Goal: Information Seeking & Learning: Learn about a topic

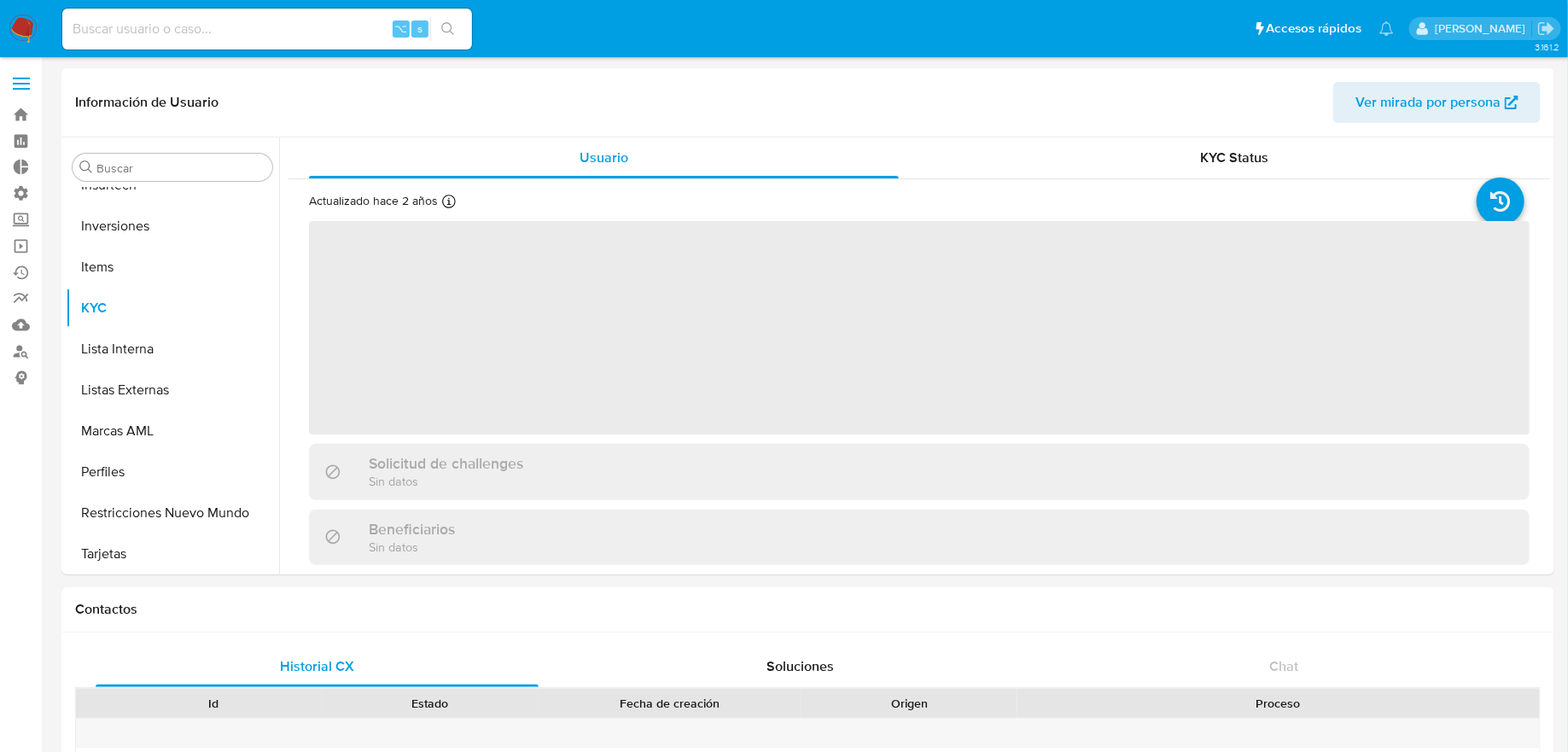
scroll to position [884, 0]
click at [341, 30] on input at bounding box center [267, 29] width 409 height 22
select select "10"
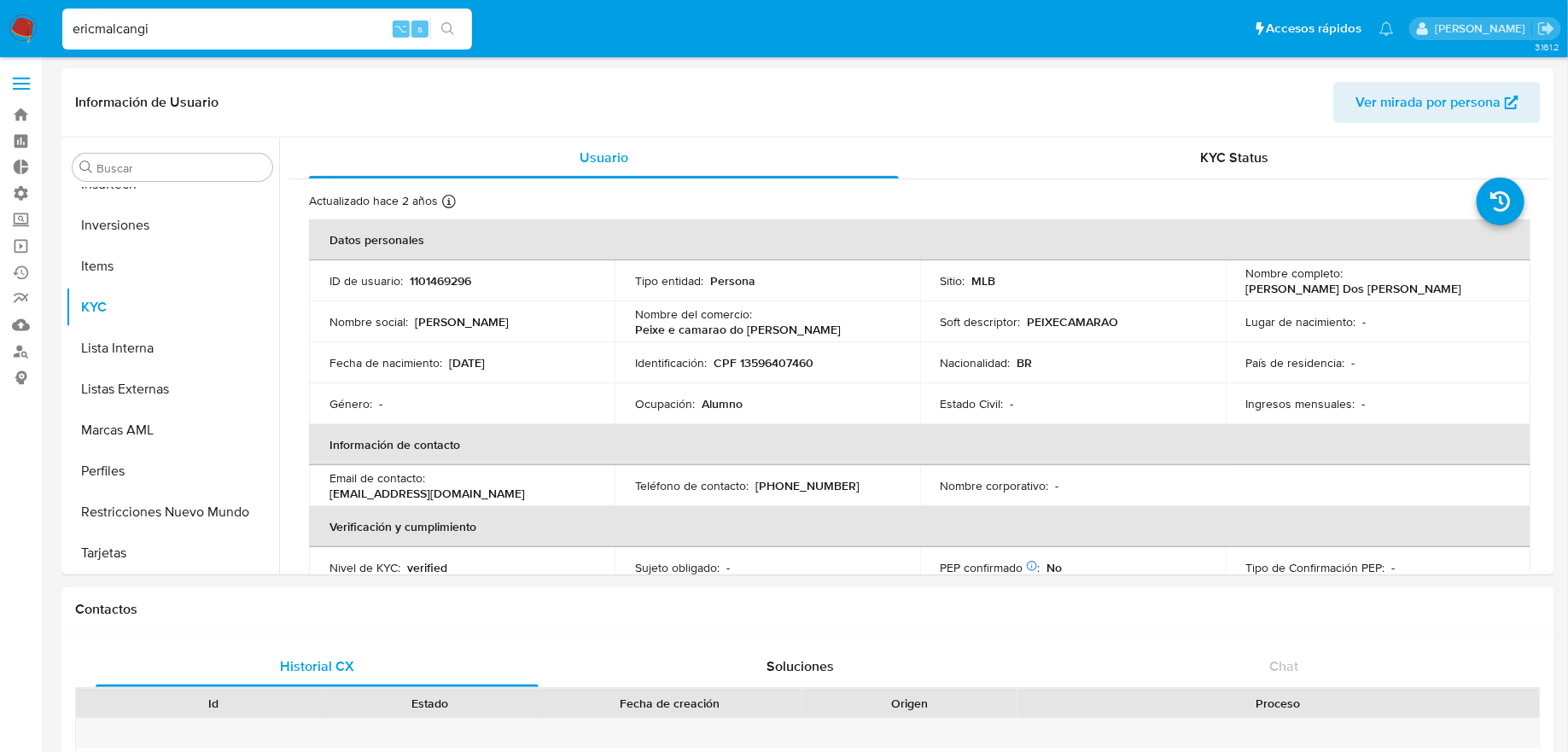
type input "ericmalcangi"
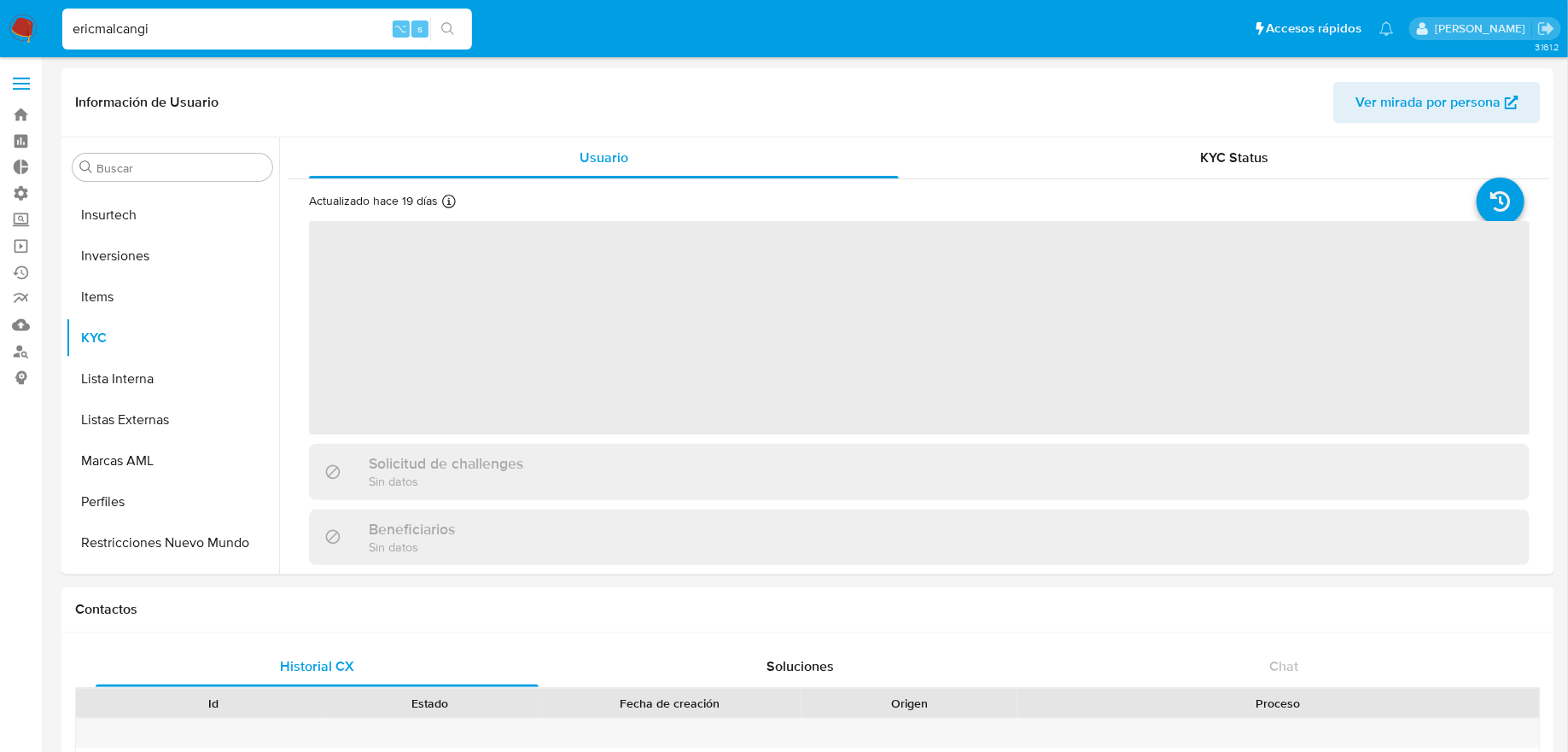
scroll to position [884, 0]
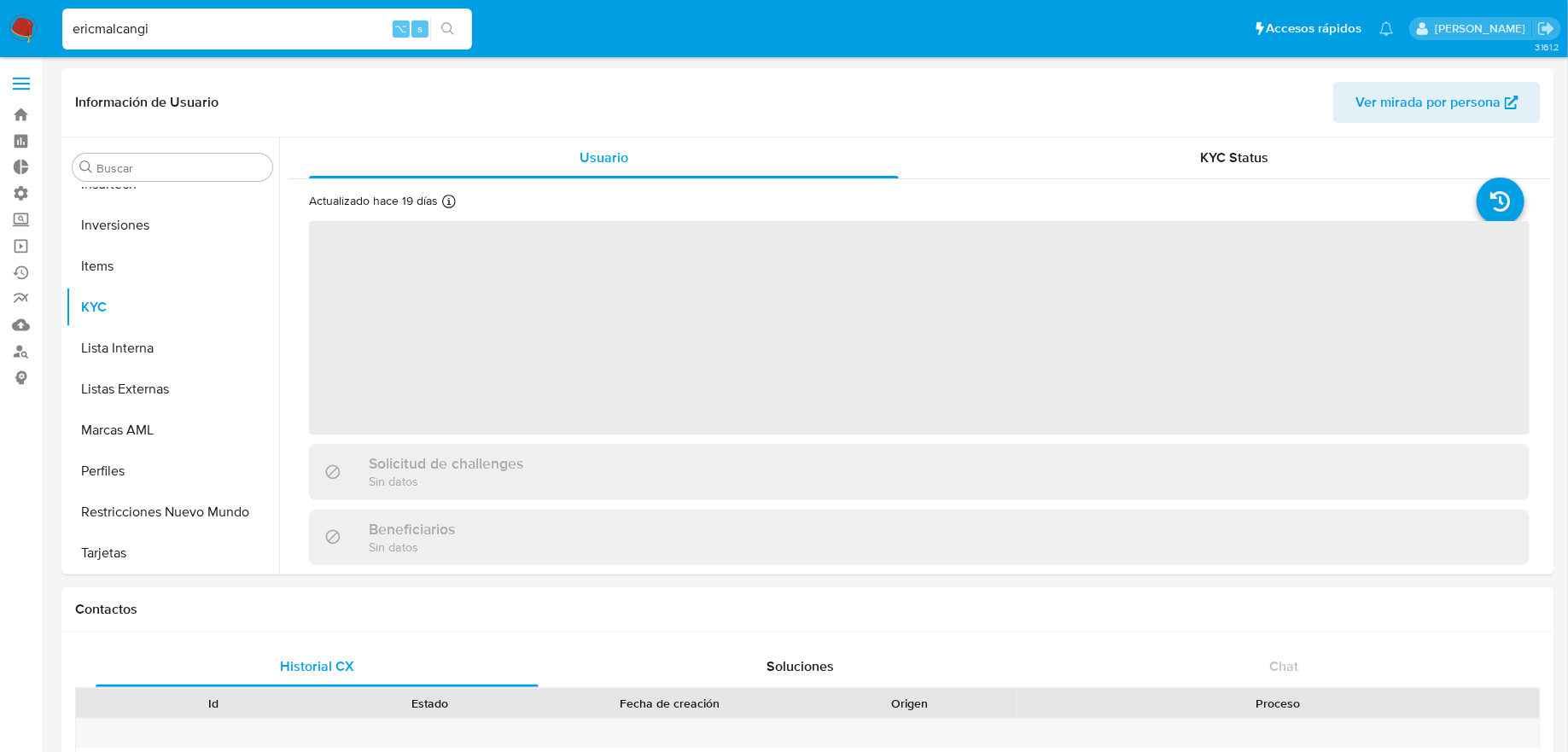
select select "10"
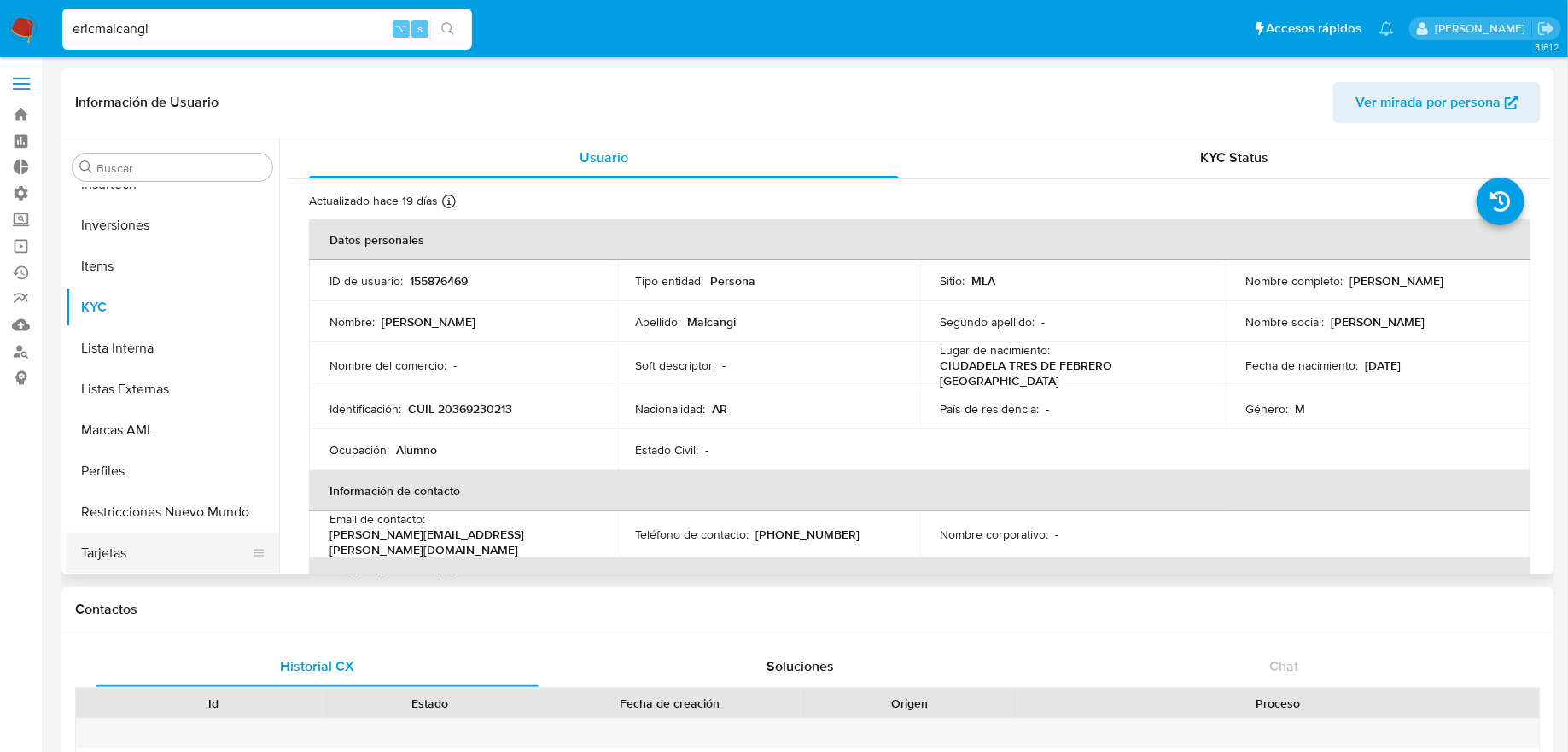
click at [184, 531] on ul "Anticipos de dinero Aprobadores Aprobados Archivos adjuntos CBT CVU Cruces y Re…" at bounding box center [172, 379] width 213 height 385
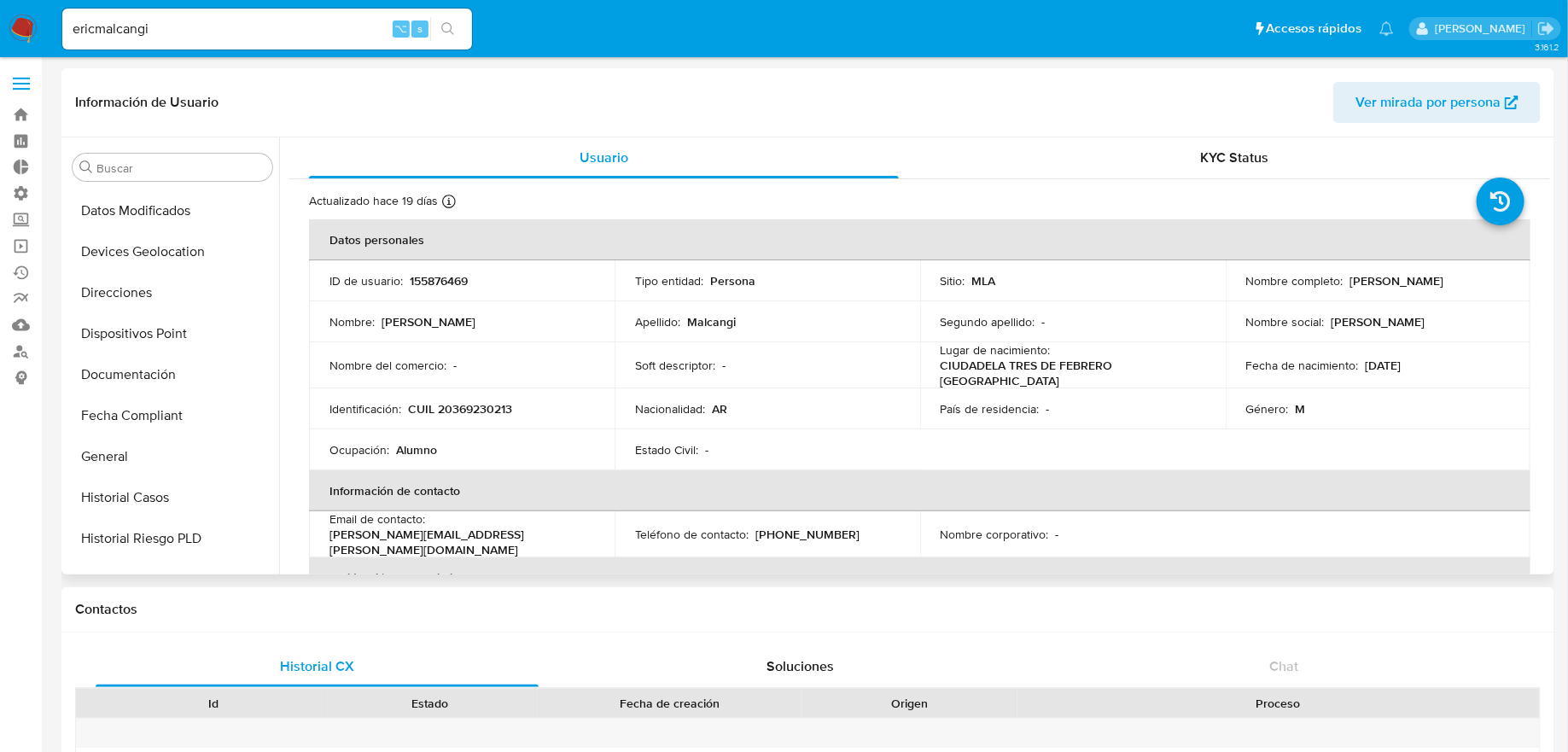
scroll to position [349, 0]
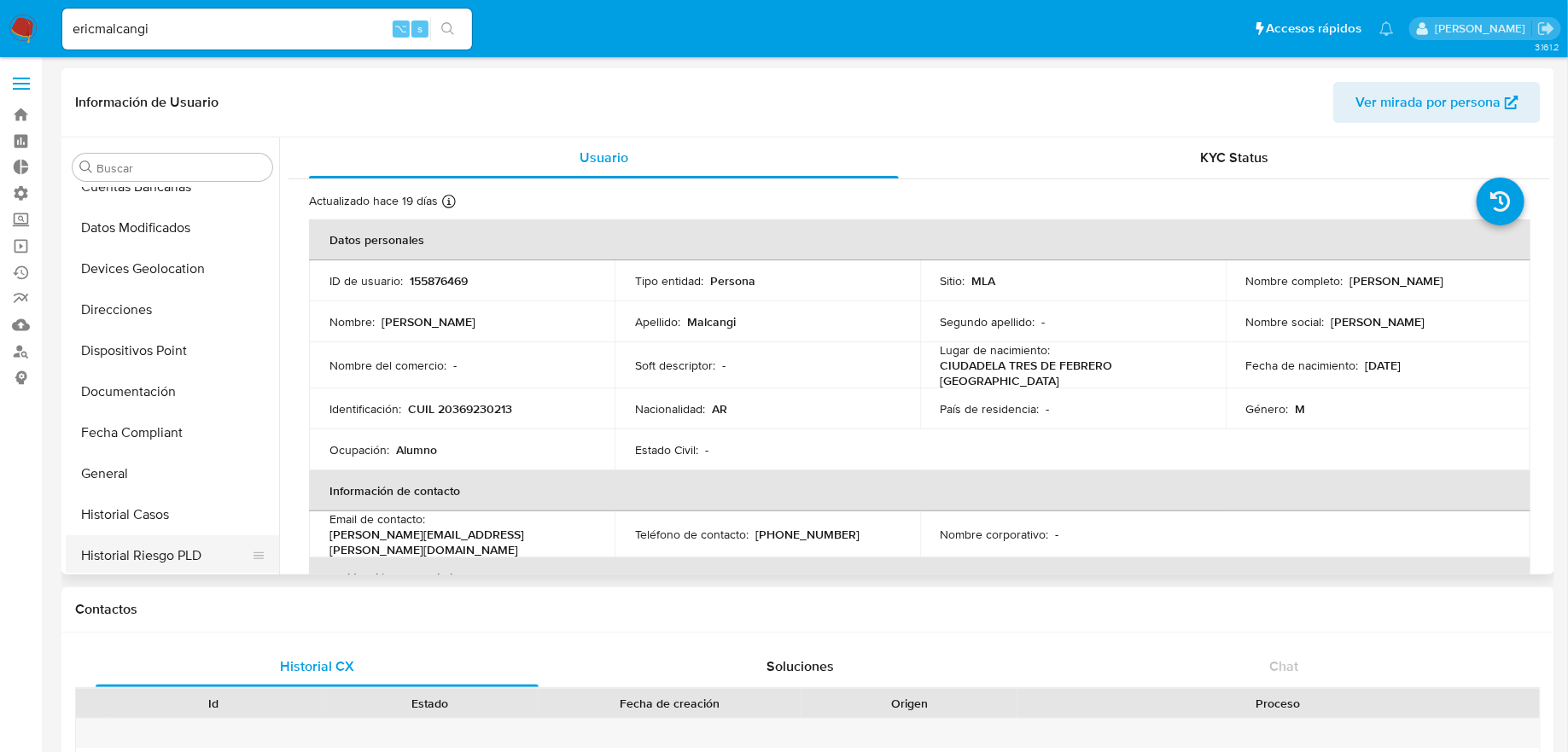
click at [166, 548] on button "Historial Riesgo PLD" at bounding box center [166, 555] width 199 height 41
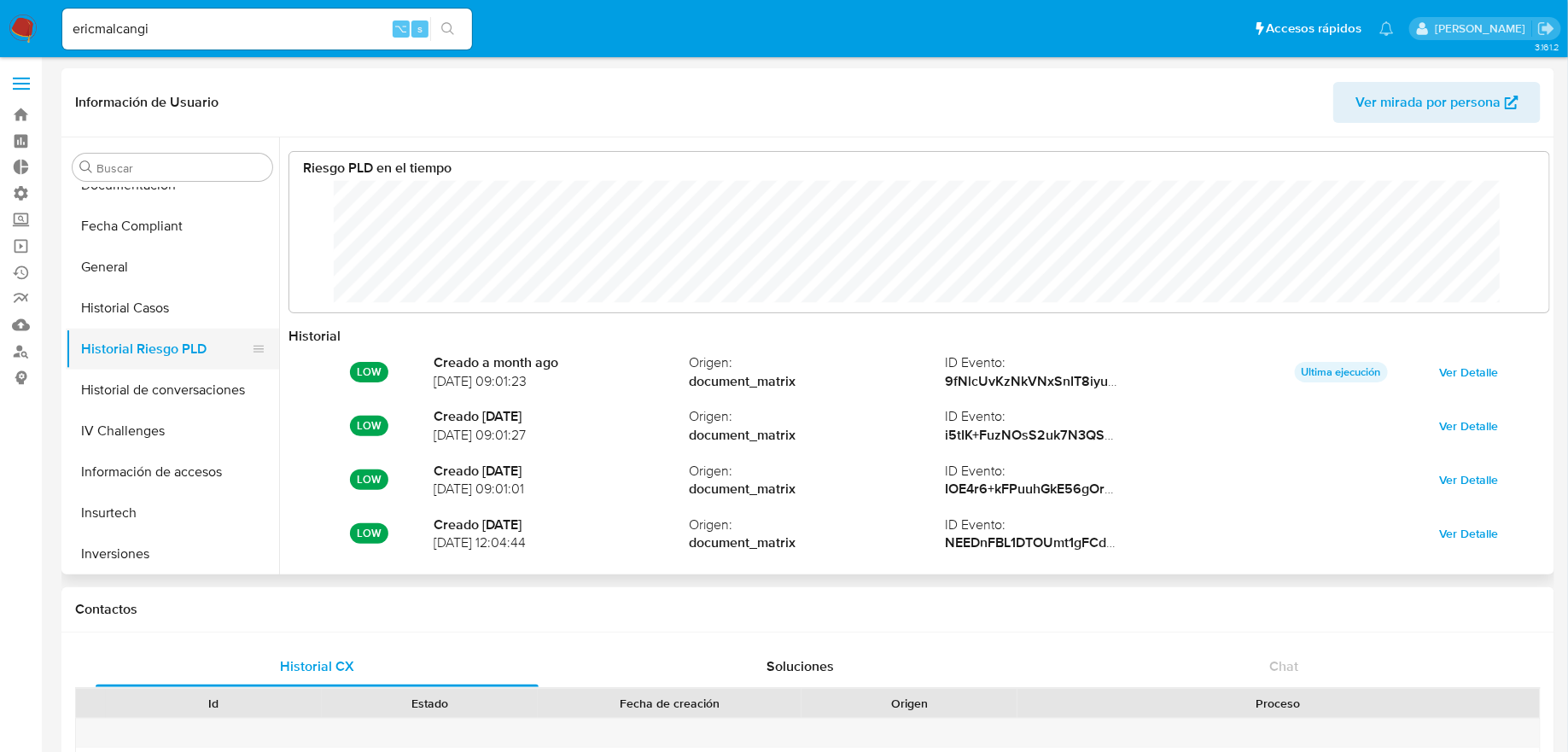
scroll to position [673, 0]
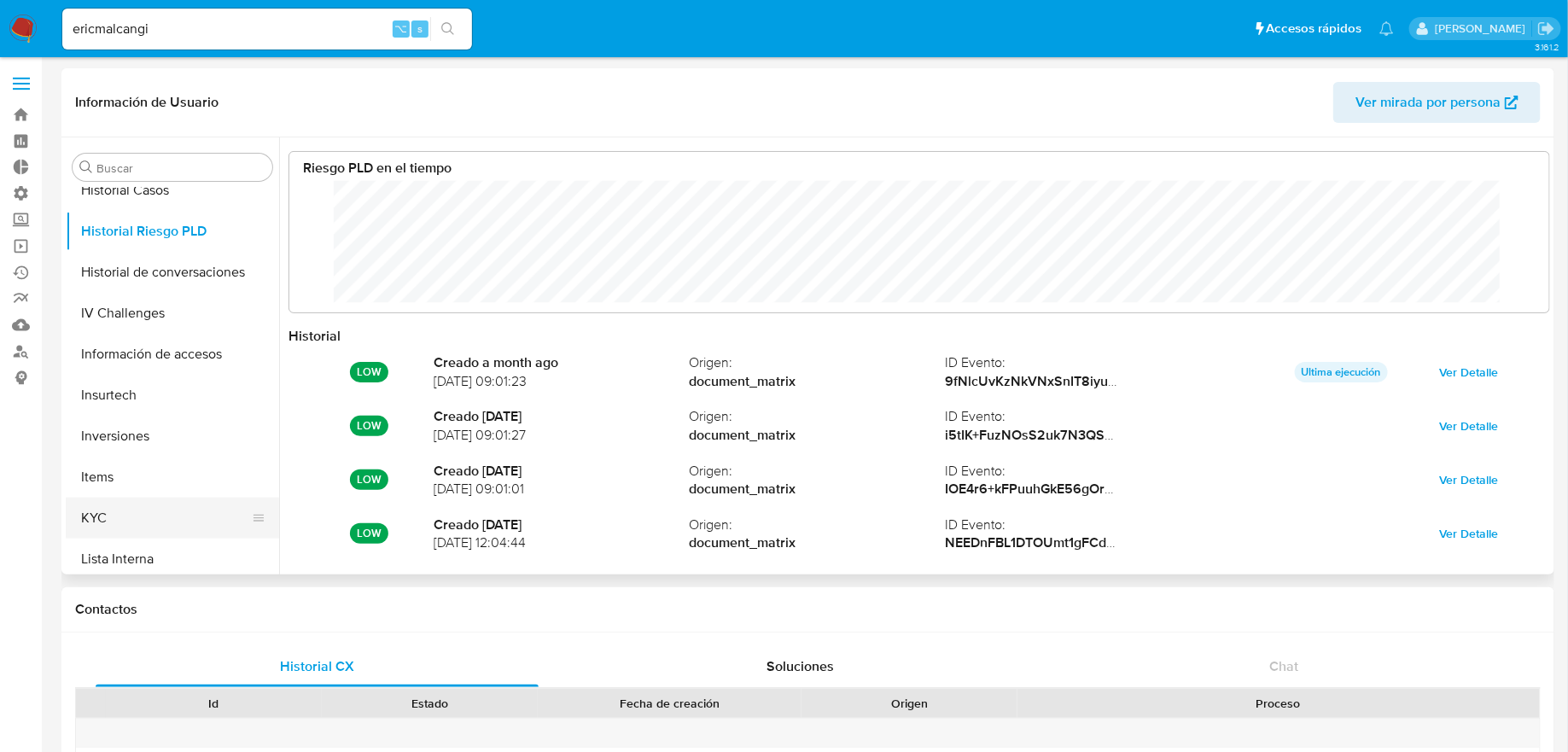
click at [136, 500] on button "KYC" at bounding box center [166, 518] width 199 height 41
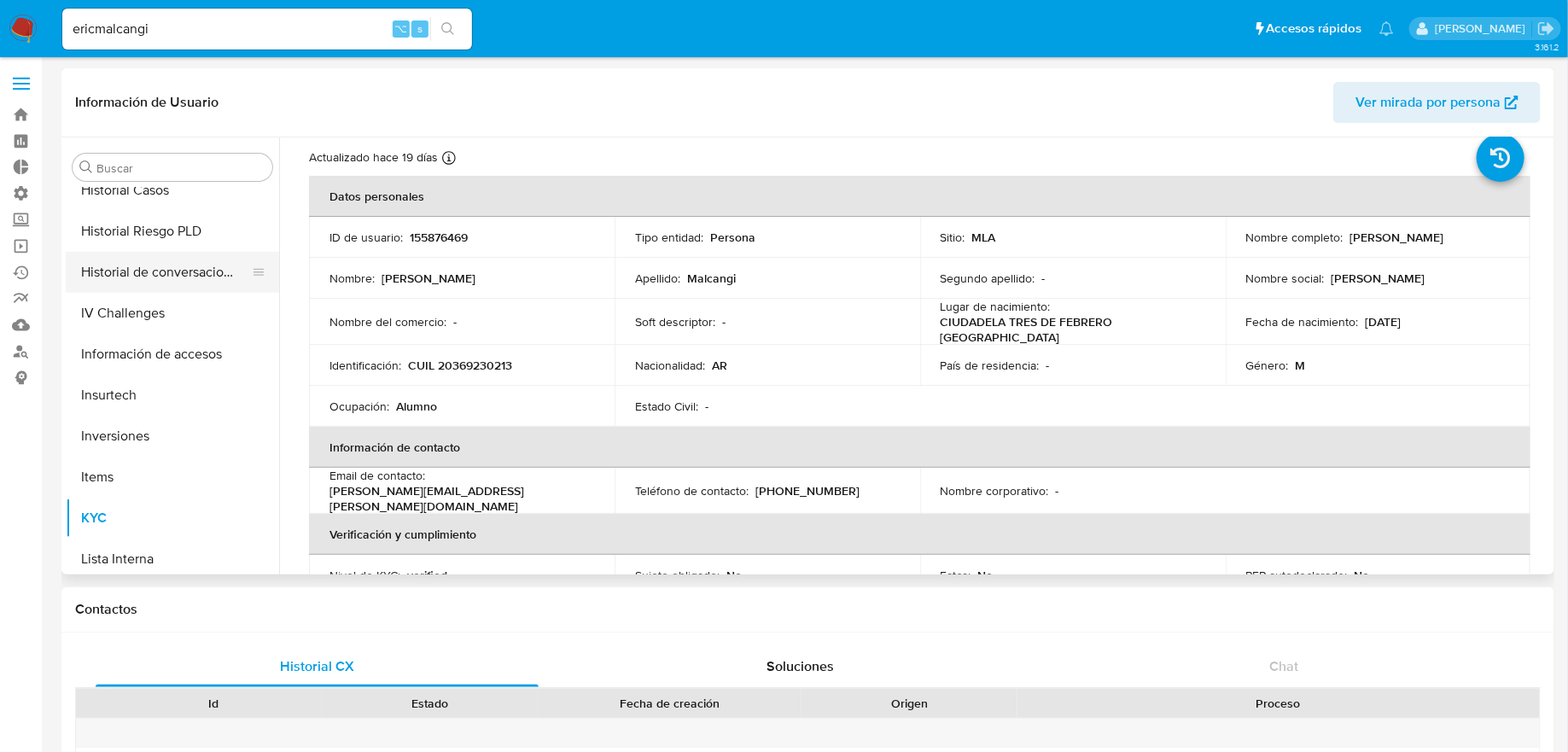
scroll to position [597, 0]
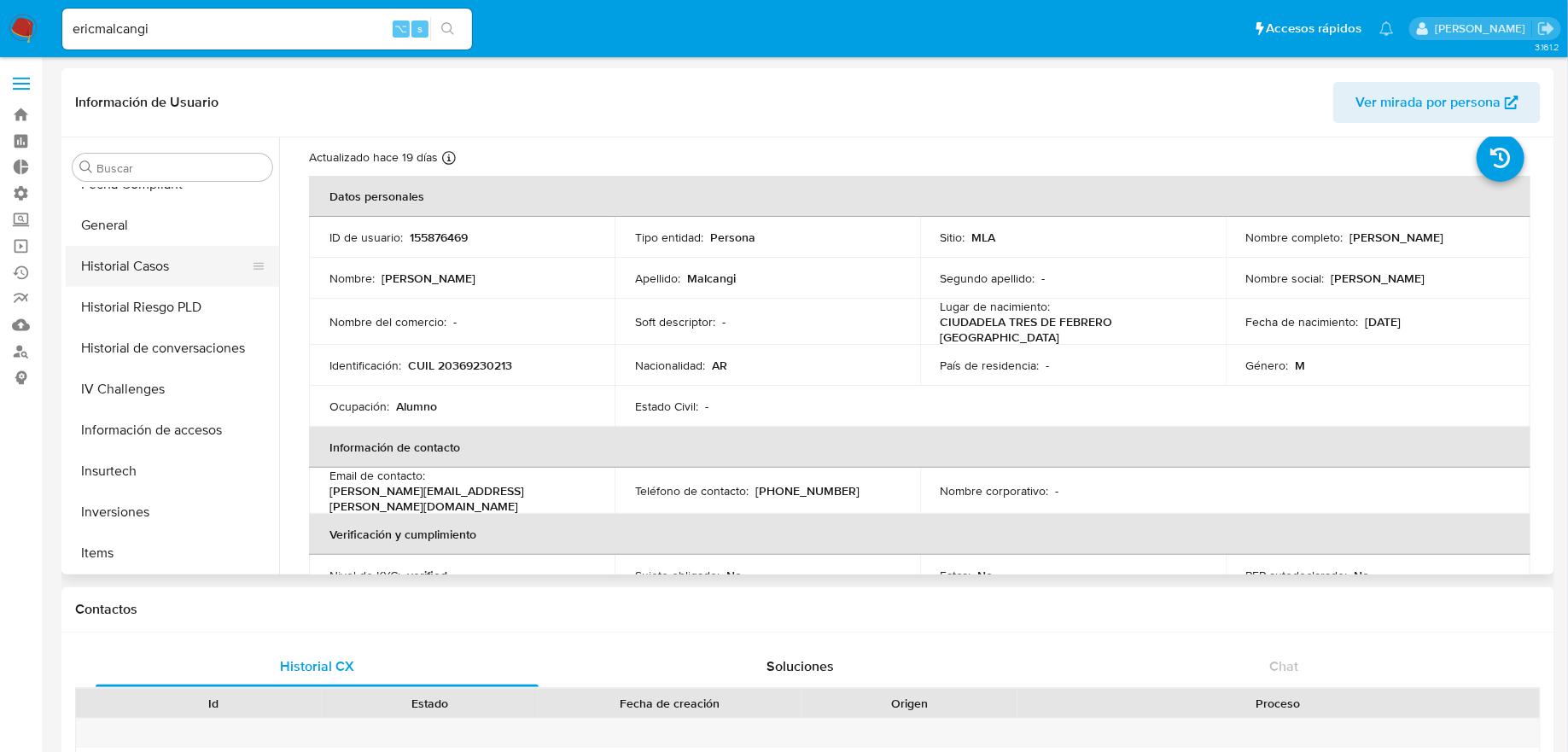
click at [140, 271] on button "Historial Casos" at bounding box center [166, 267] width 199 height 41
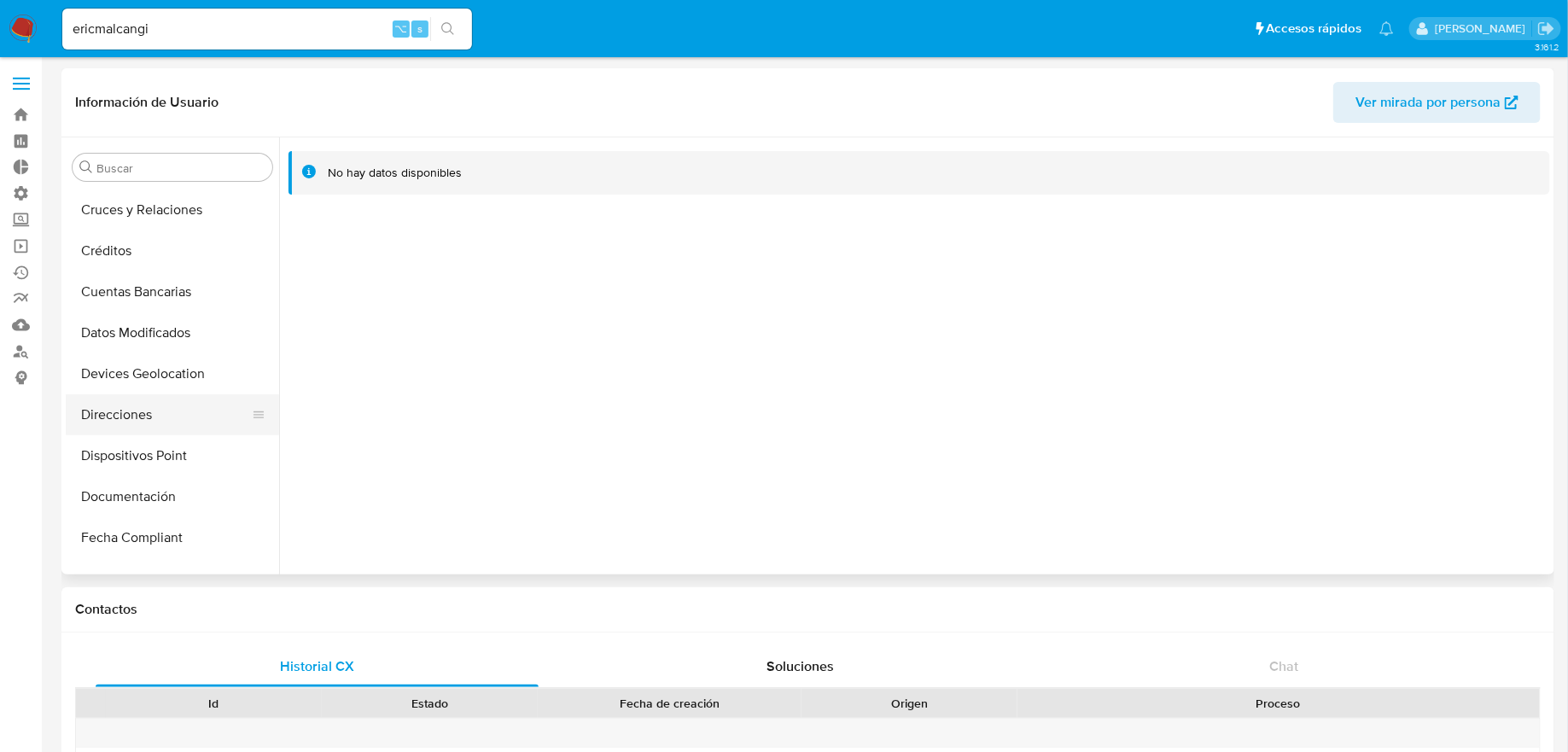
scroll to position [270, 0]
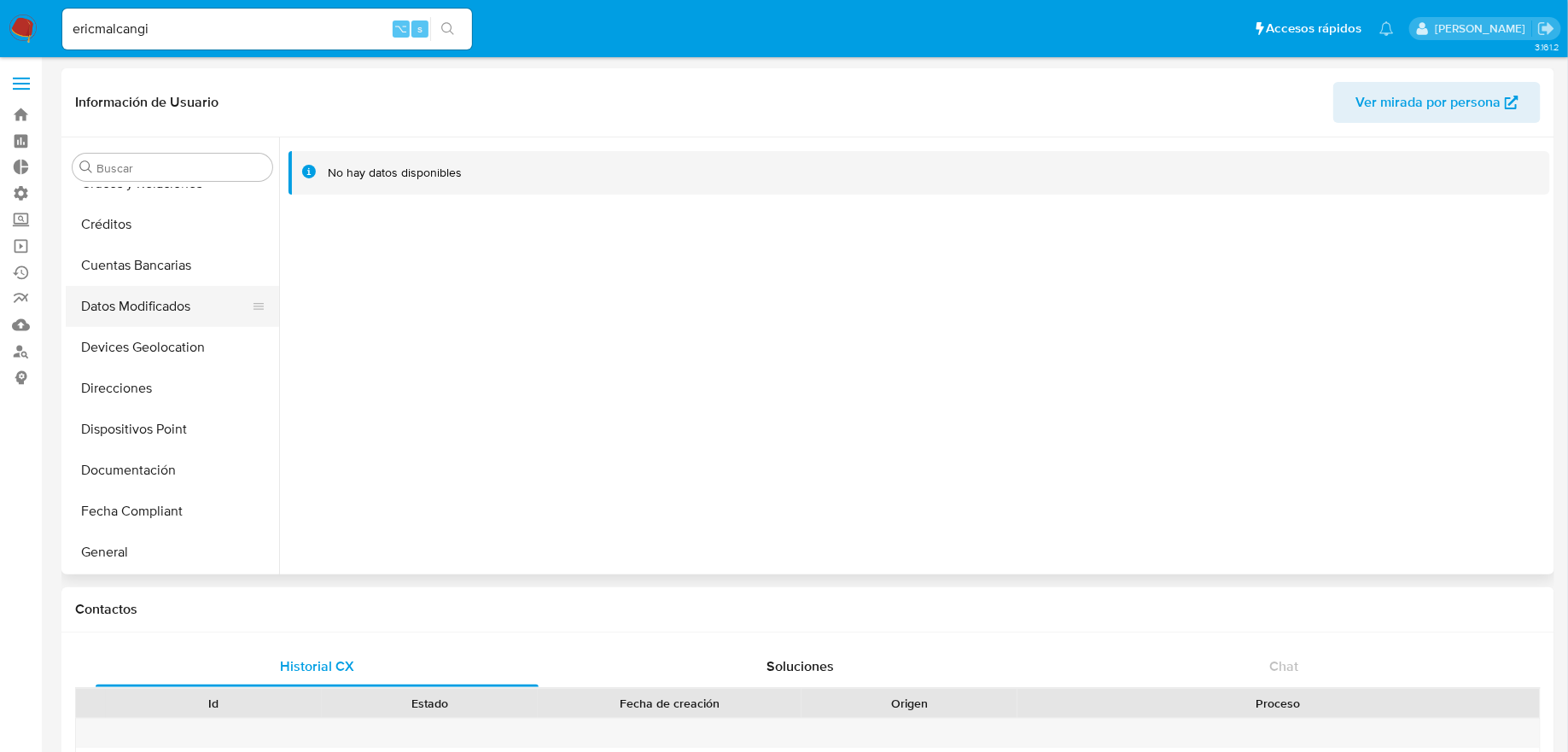
click at [155, 302] on button "Datos Modificados" at bounding box center [166, 307] width 199 height 41
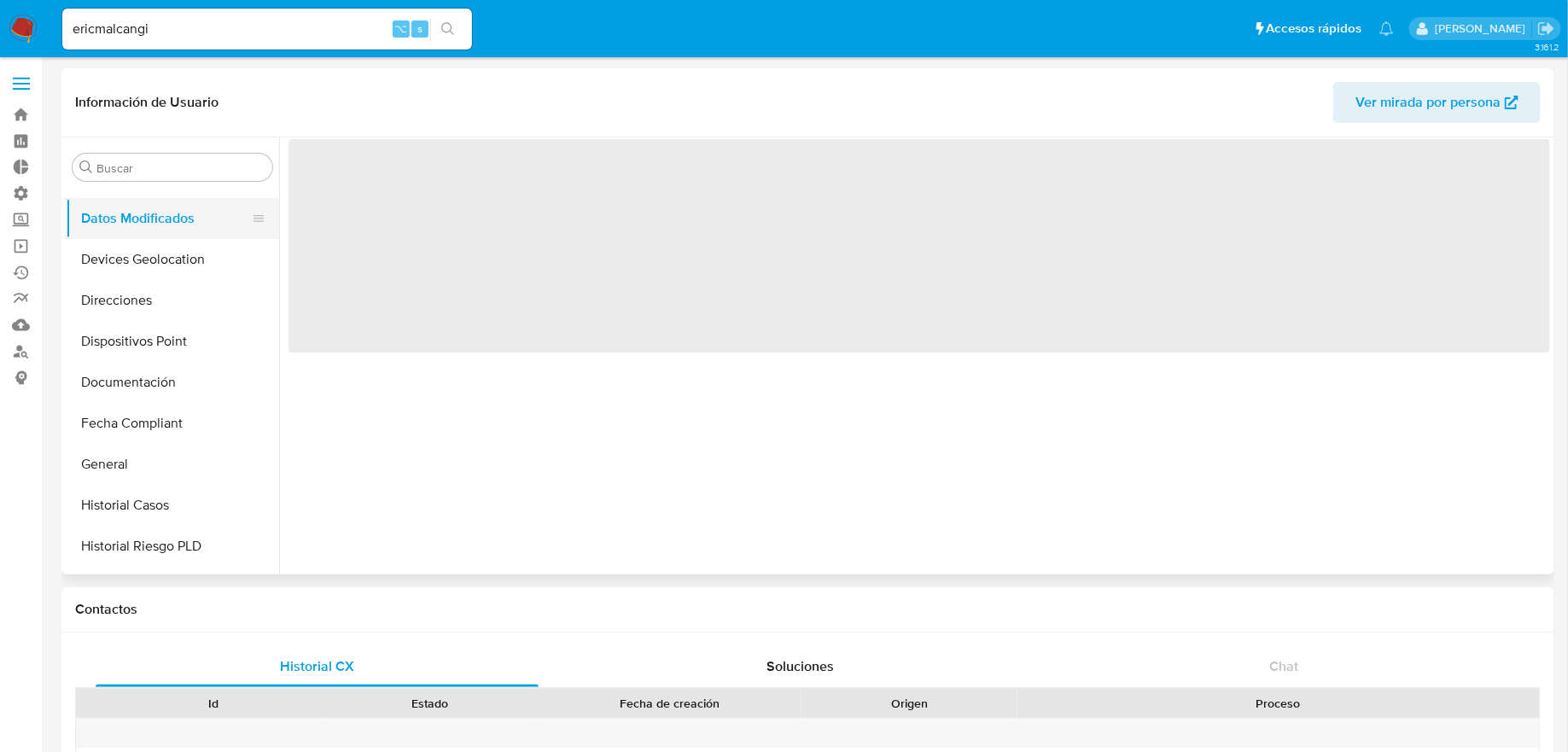
scroll to position [403, 0]
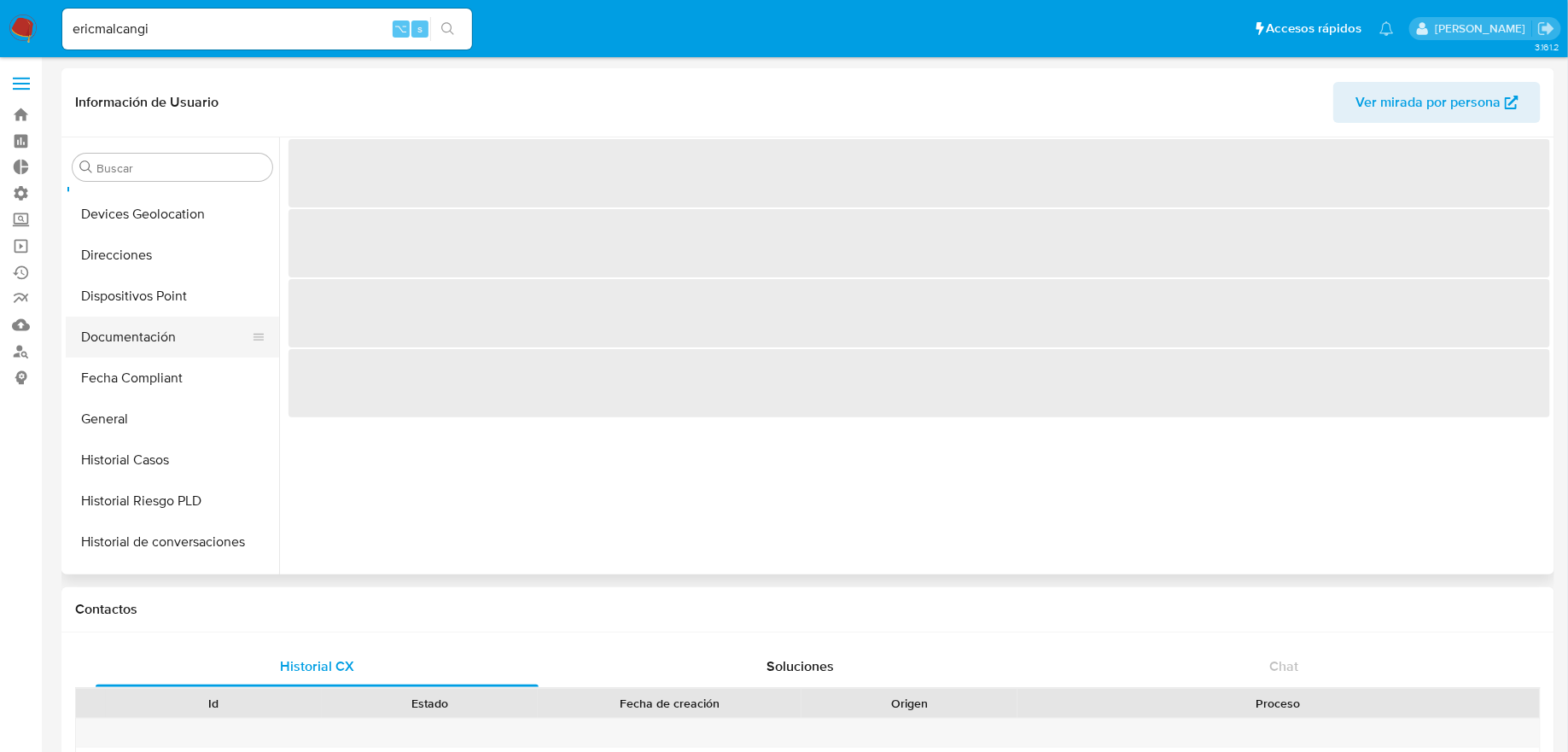
click at [157, 326] on button "Documentación" at bounding box center [166, 337] width 199 height 41
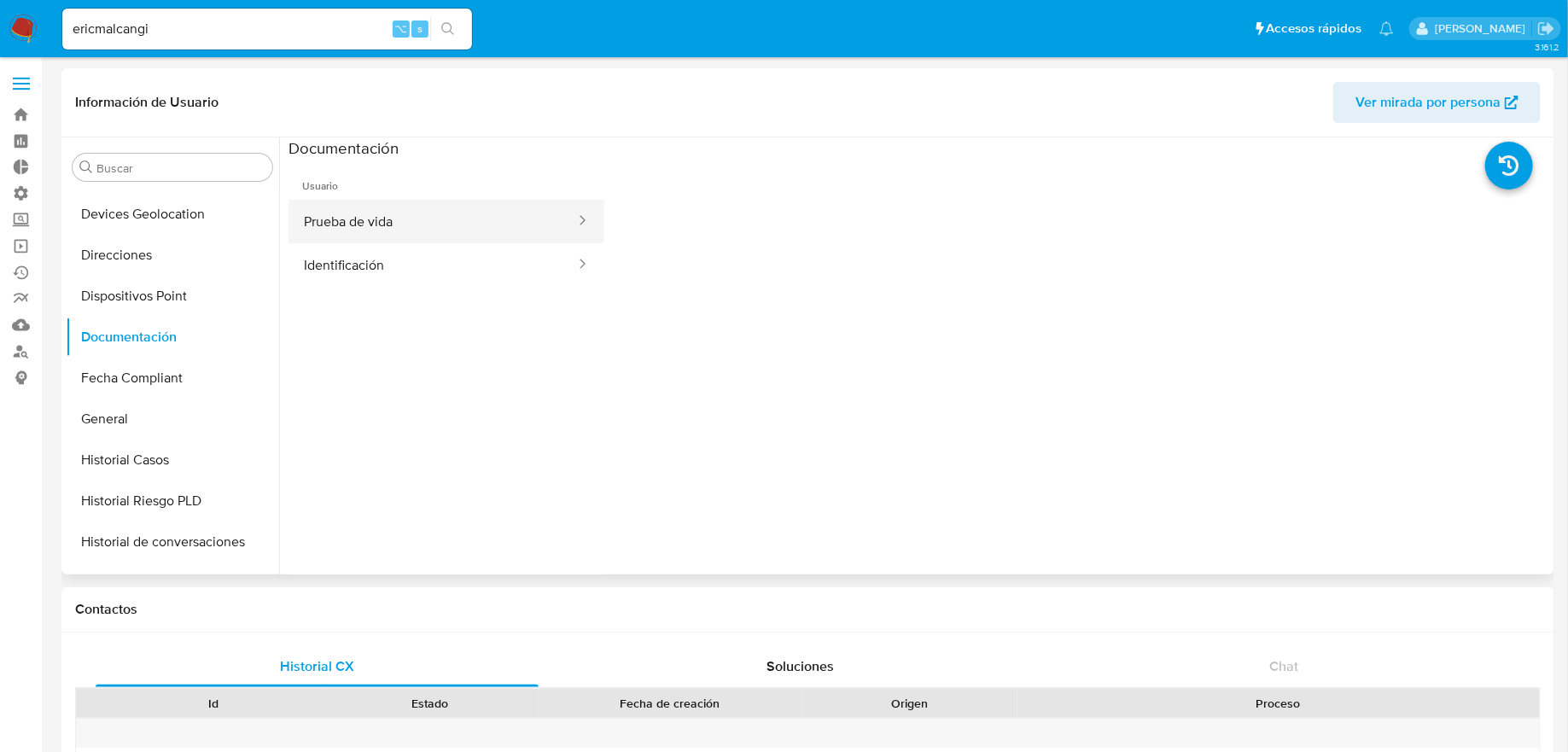
click at [516, 232] on button "Prueba de vida" at bounding box center [432, 221] width 288 height 44
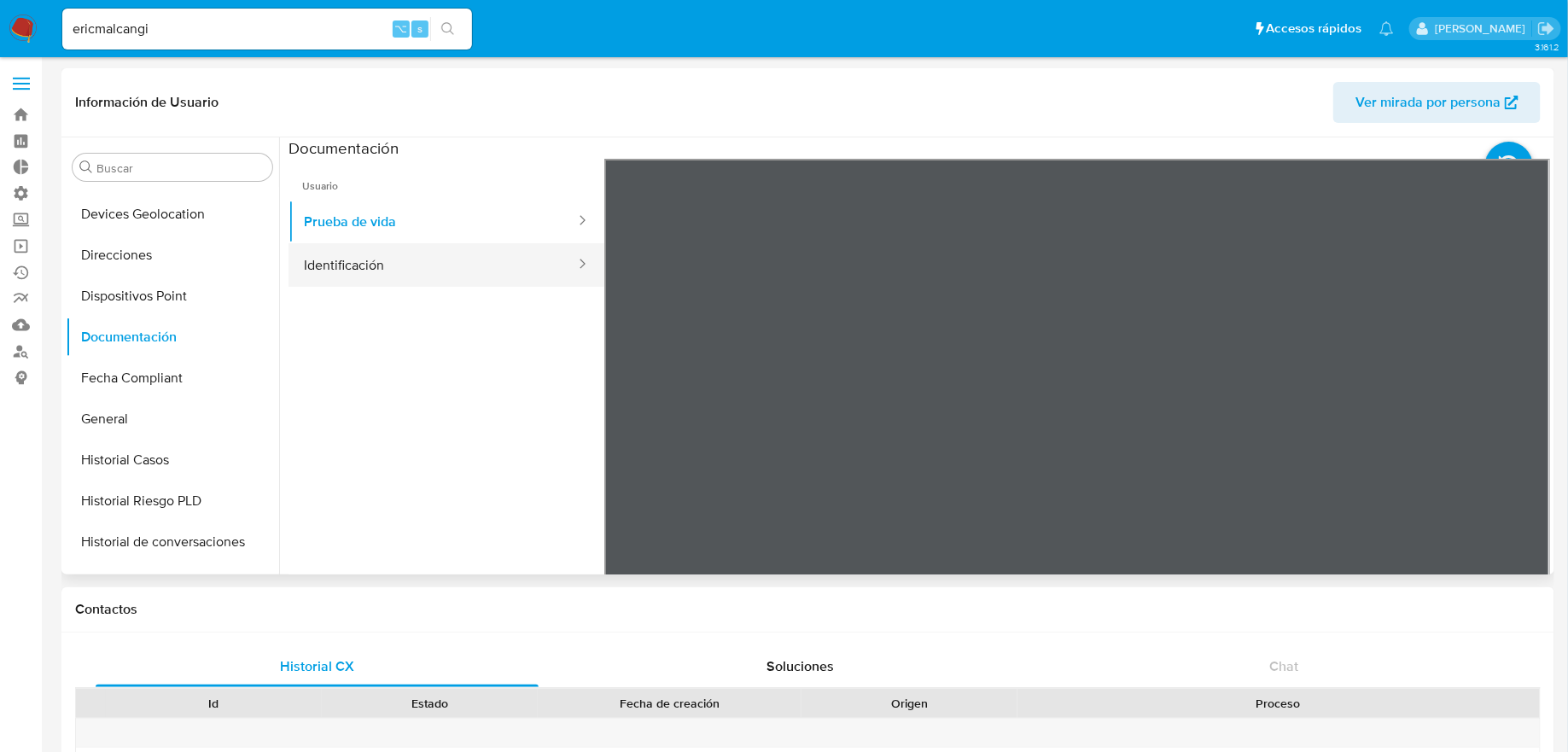
click at [325, 280] on button "Identificación" at bounding box center [432, 265] width 288 height 44
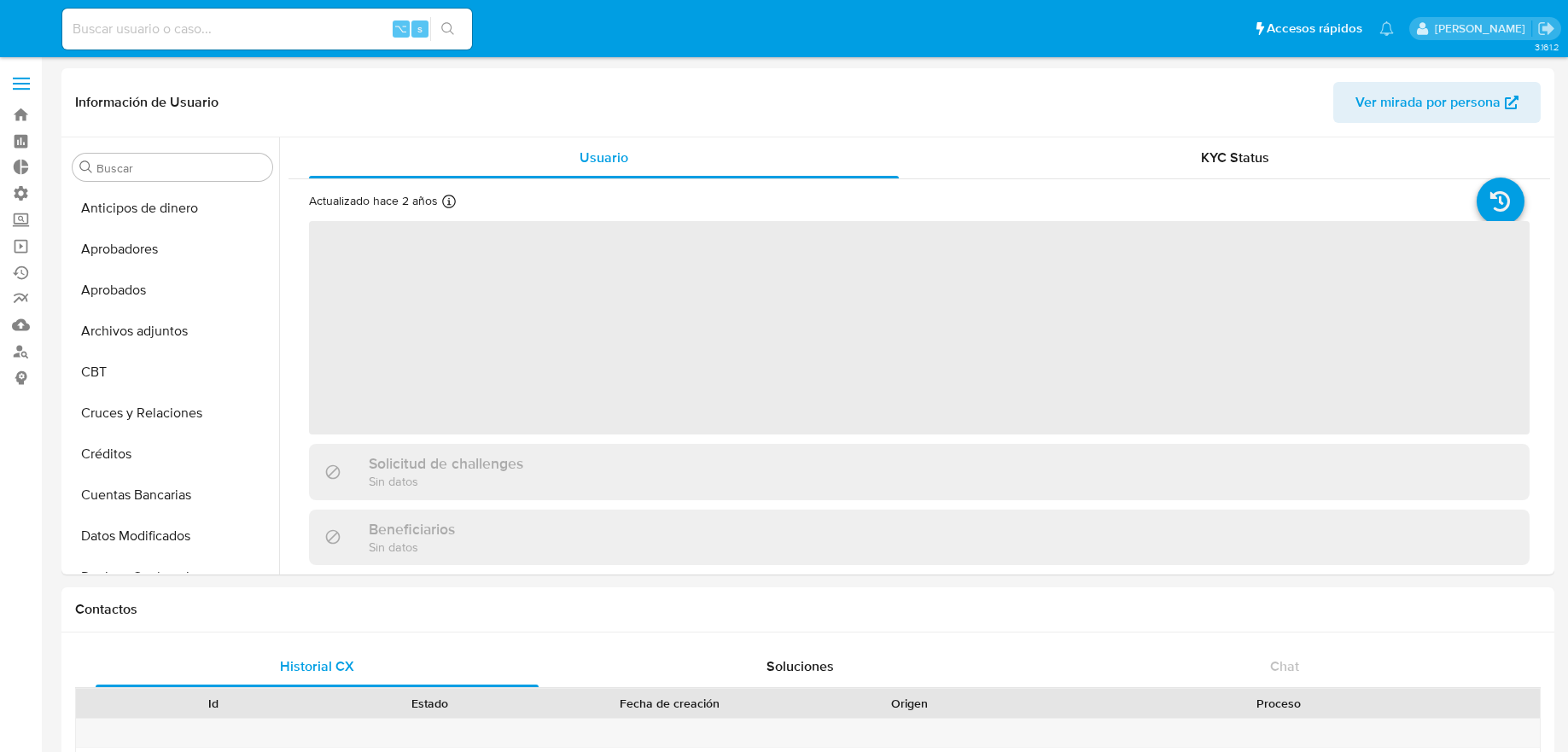
select select "10"
